Goal: Use online tool/utility

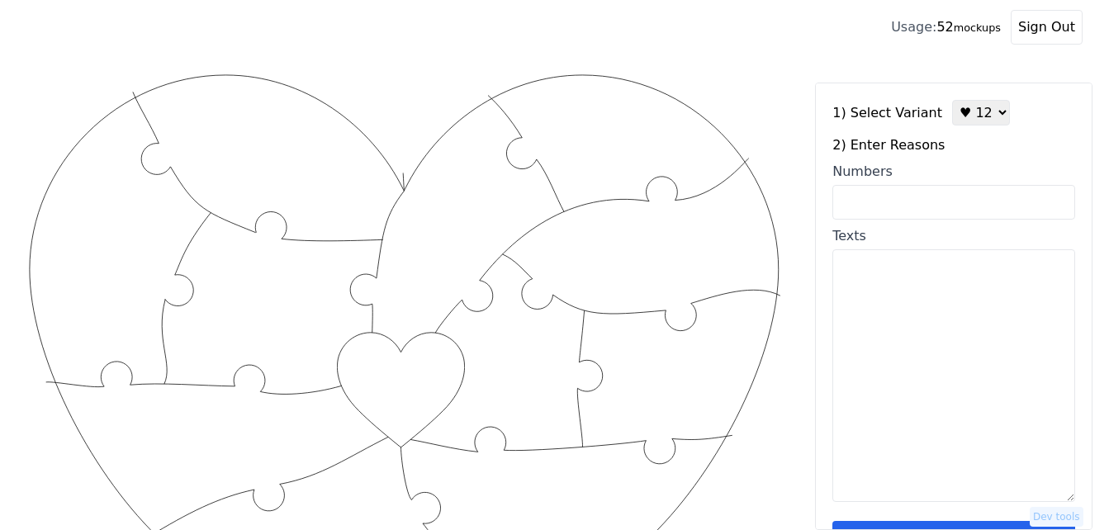
select select "3"
click at [952, 100] on select "♥ 12 ♥ 18 ♥ 28 ♥ 40 ♥ 50 ♥ 60 ♥ 70" at bounding box center [981, 113] width 58 height 26
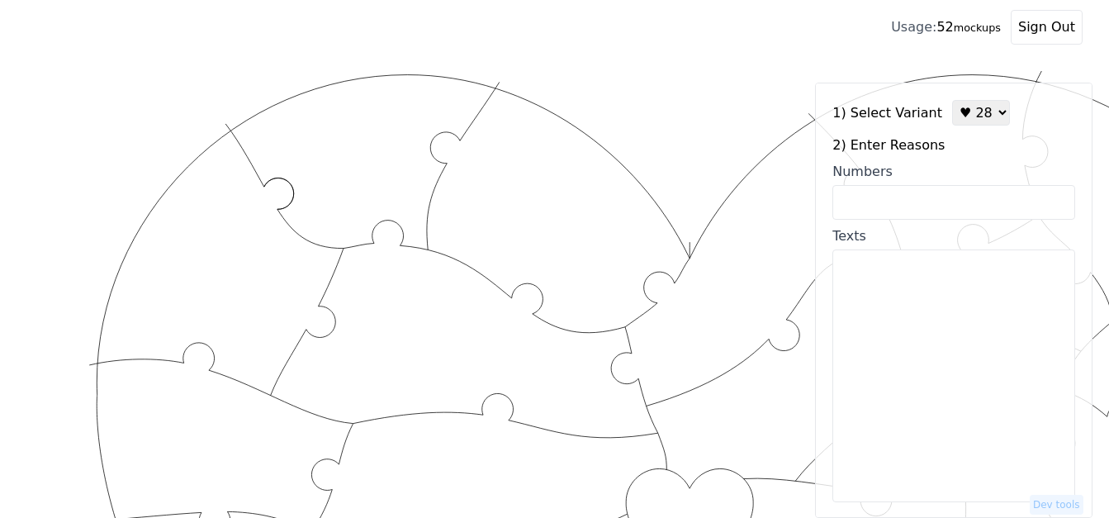
click at [947, 202] on input "Numbers" at bounding box center [954, 202] width 243 height 35
paste input "11,13,16, 21, 28,29,30, 31,34,35,40,41,46,47,48,52,53,55,60,65,66,72, 75, 80,81…"
type input "11,13,16, 21, 28,29,30, 31,34,35,40,41,46,47,48,52,53,55,60,65,66,72, 75, 80,81…"
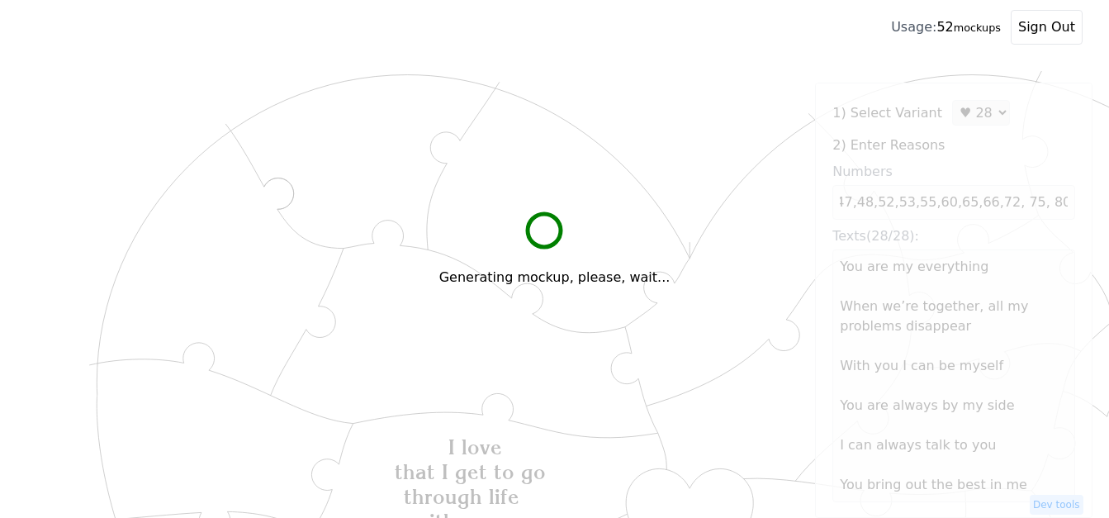
scroll to position [0, 0]
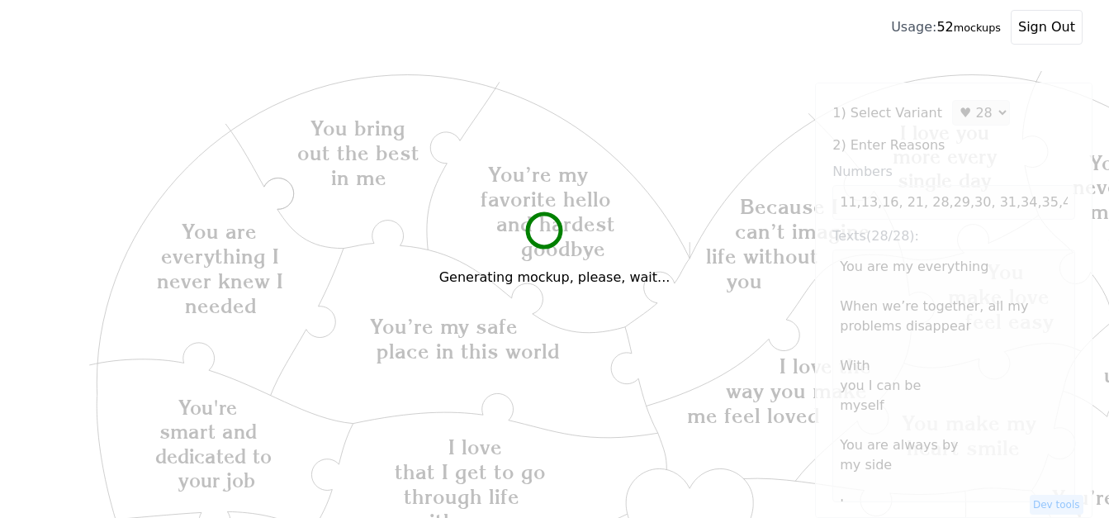
type textarea "You are my everything When we’re together, all my problems disappear With you I…"
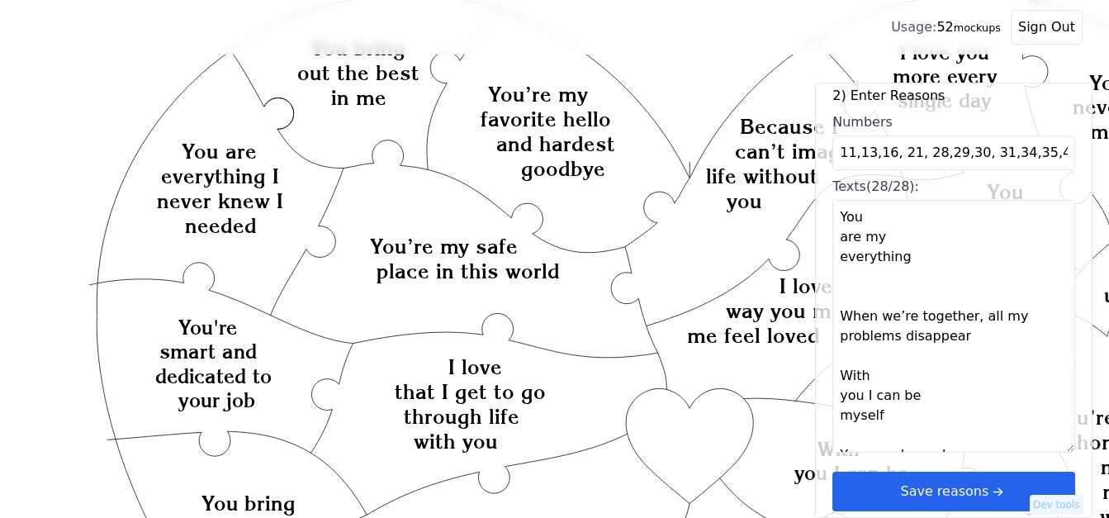
scroll to position [165, 0]
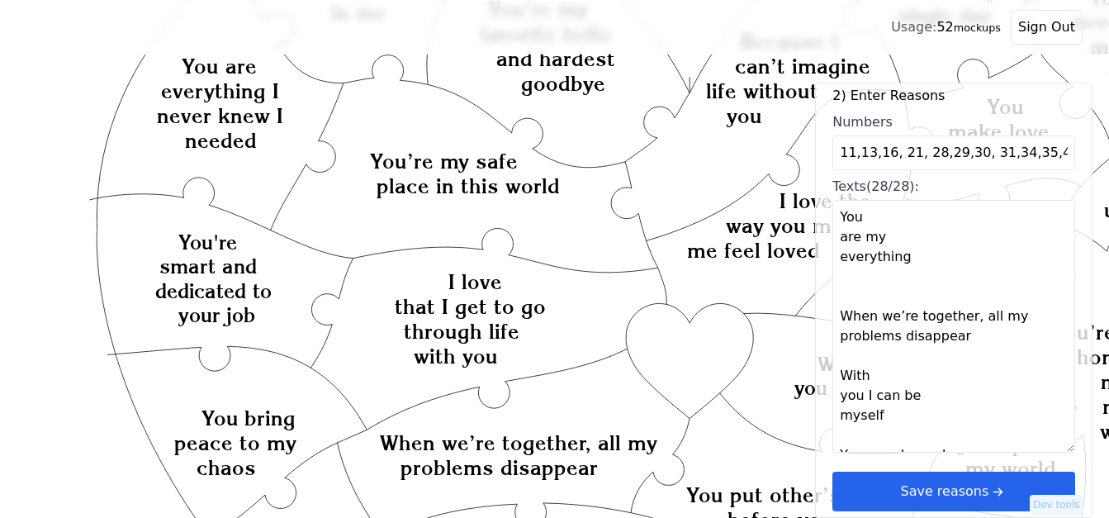
click at [971, 491] on button "Save reasons" at bounding box center [954, 492] width 243 height 40
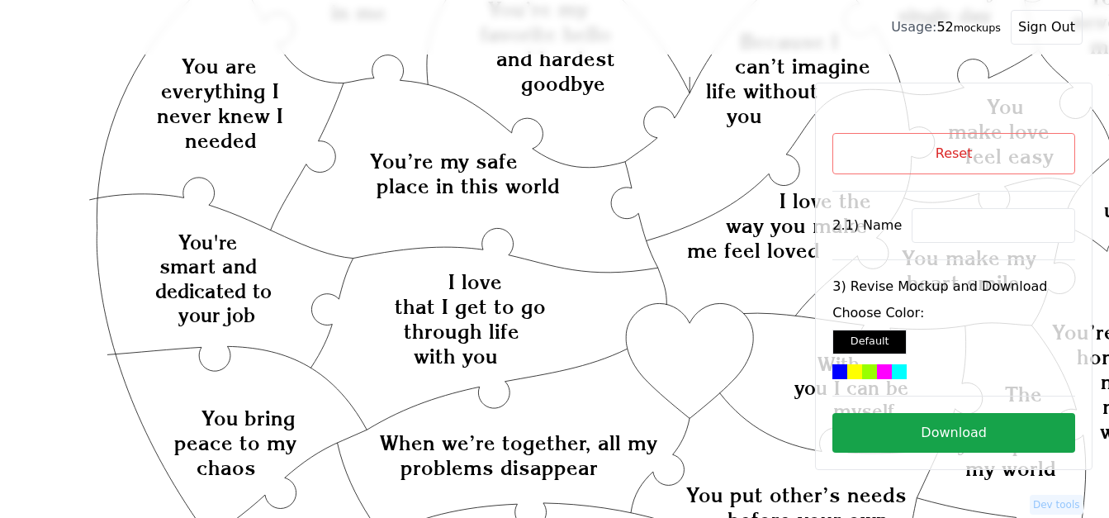
click at [937, 221] on input at bounding box center [994, 225] width 164 height 35
paste input "[PERSON_NAME]"
type input "[PERSON_NAME]"
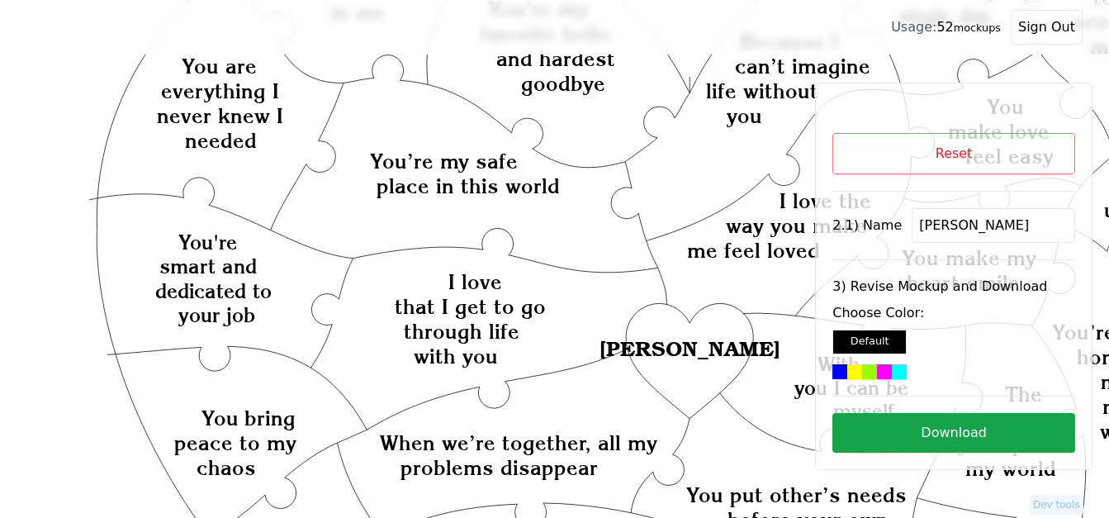
click at [884, 369] on div at bounding box center [884, 371] width 15 height 15
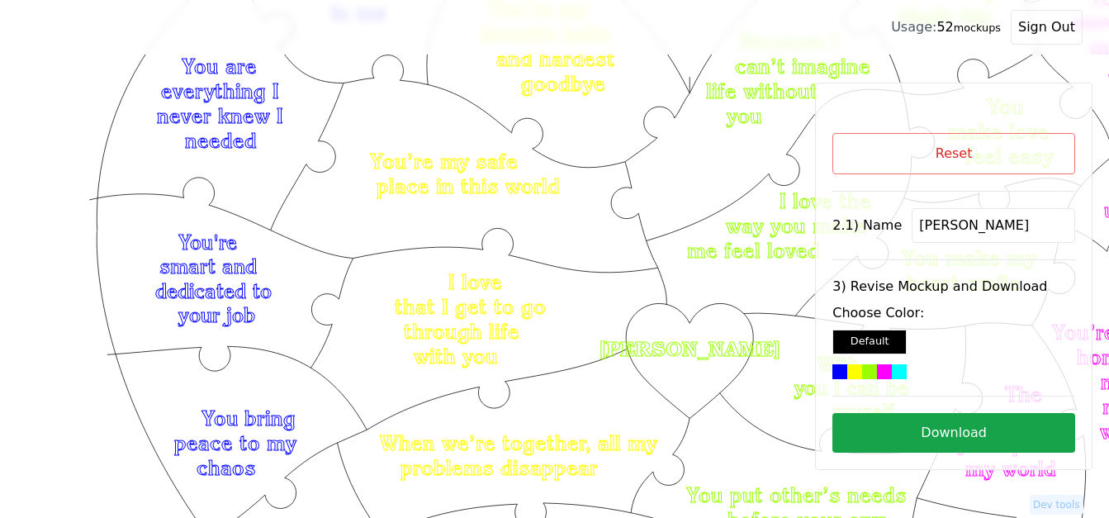
click at [927, 425] on button "Download" at bounding box center [954, 433] width 243 height 40
